Goal: Information Seeking & Learning: Learn about a topic

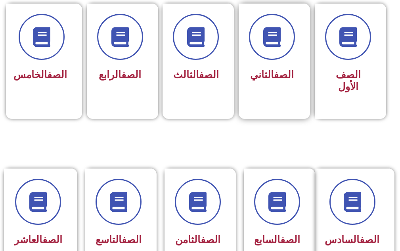
scroll to position [317, 0]
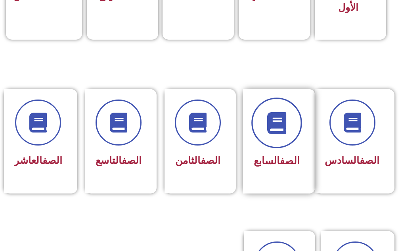
click at [278, 130] on icon at bounding box center [276, 123] width 22 height 22
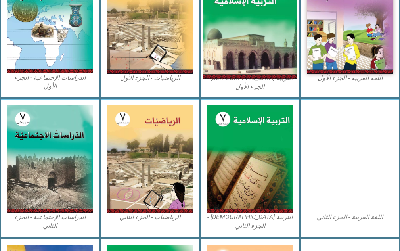
scroll to position [198, 0]
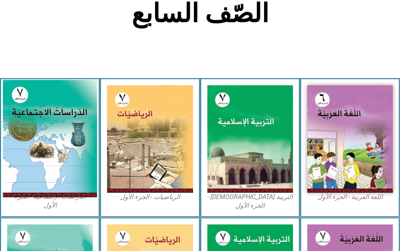
click at [25, 122] on img at bounding box center [50, 138] width 94 height 117
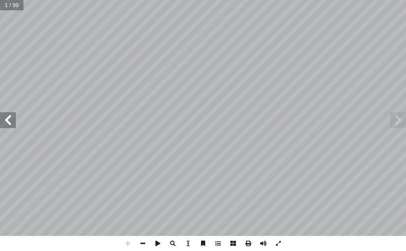
click at [6, 118] on span at bounding box center [8, 120] width 16 height 16
click at [143, 249] on span at bounding box center [142, 243] width 15 height 15
click at [5, 124] on span at bounding box center [8, 120] width 16 height 16
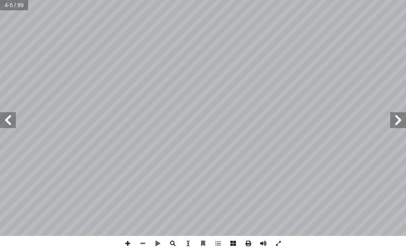
click at [5, 123] on span at bounding box center [8, 120] width 16 height 16
click at [404, 119] on span at bounding box center [398, 120] width 16 height 16
click at [139, 242] on span at bounding box center [142, 243] width 15 height 15
click at [129, 244] on span at bounding box center [127, 243] width 15 height 15
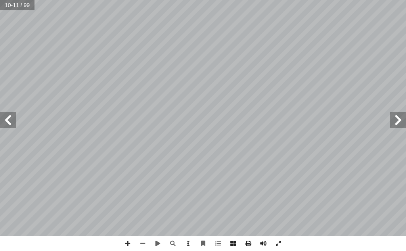
click at [239, 106] on div "6 ت: ْ م َّ نا تعل أ ا سيا بين آ لعرض، تمتد قارة � � ئر � و � لطول ود � لمكان ب…" at bounding box center [203, 125] width 406 height 251
